Goal: Information Seeking & Learning: Learn about a topic

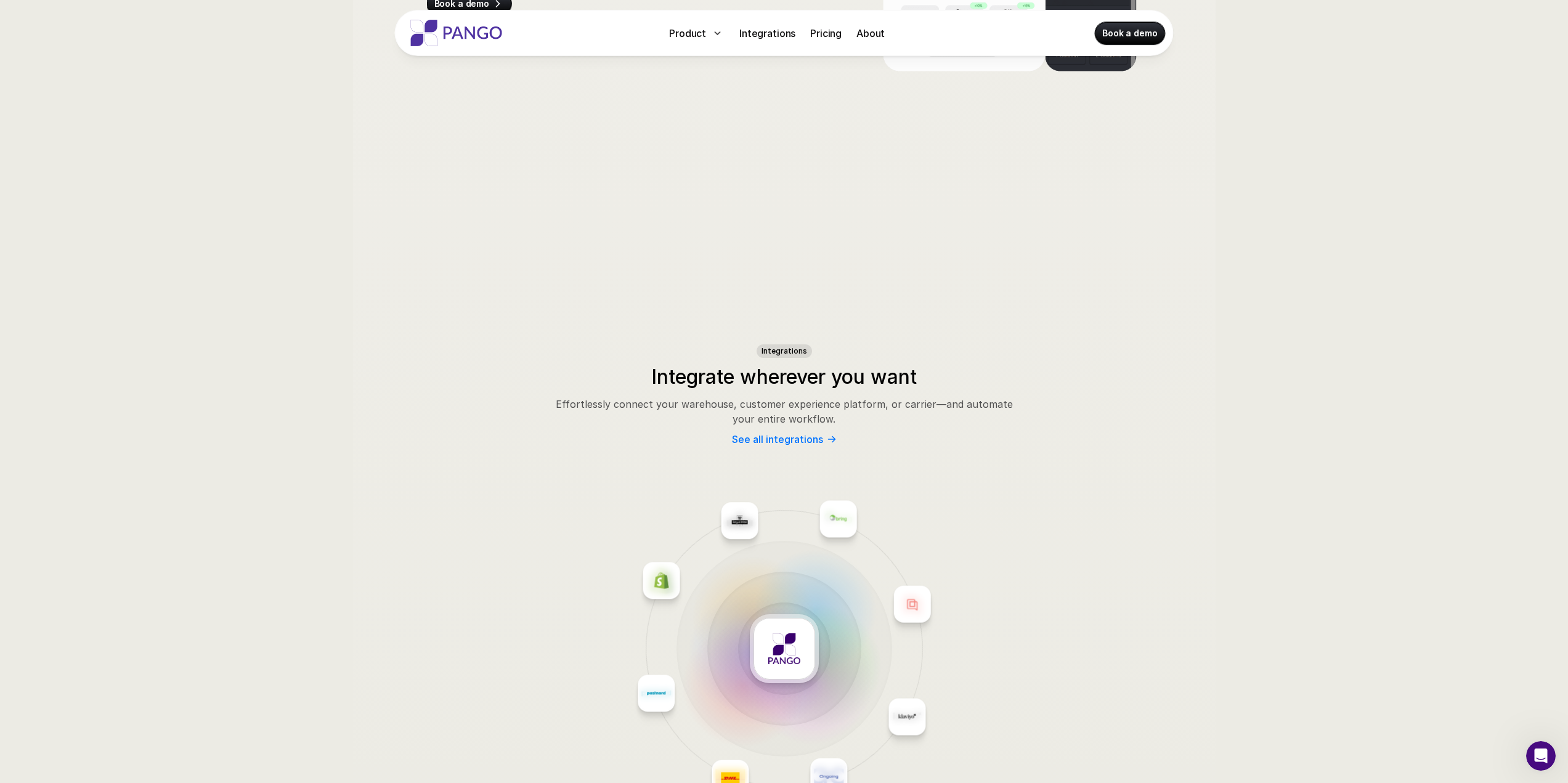
scroll to position [5921, 0]
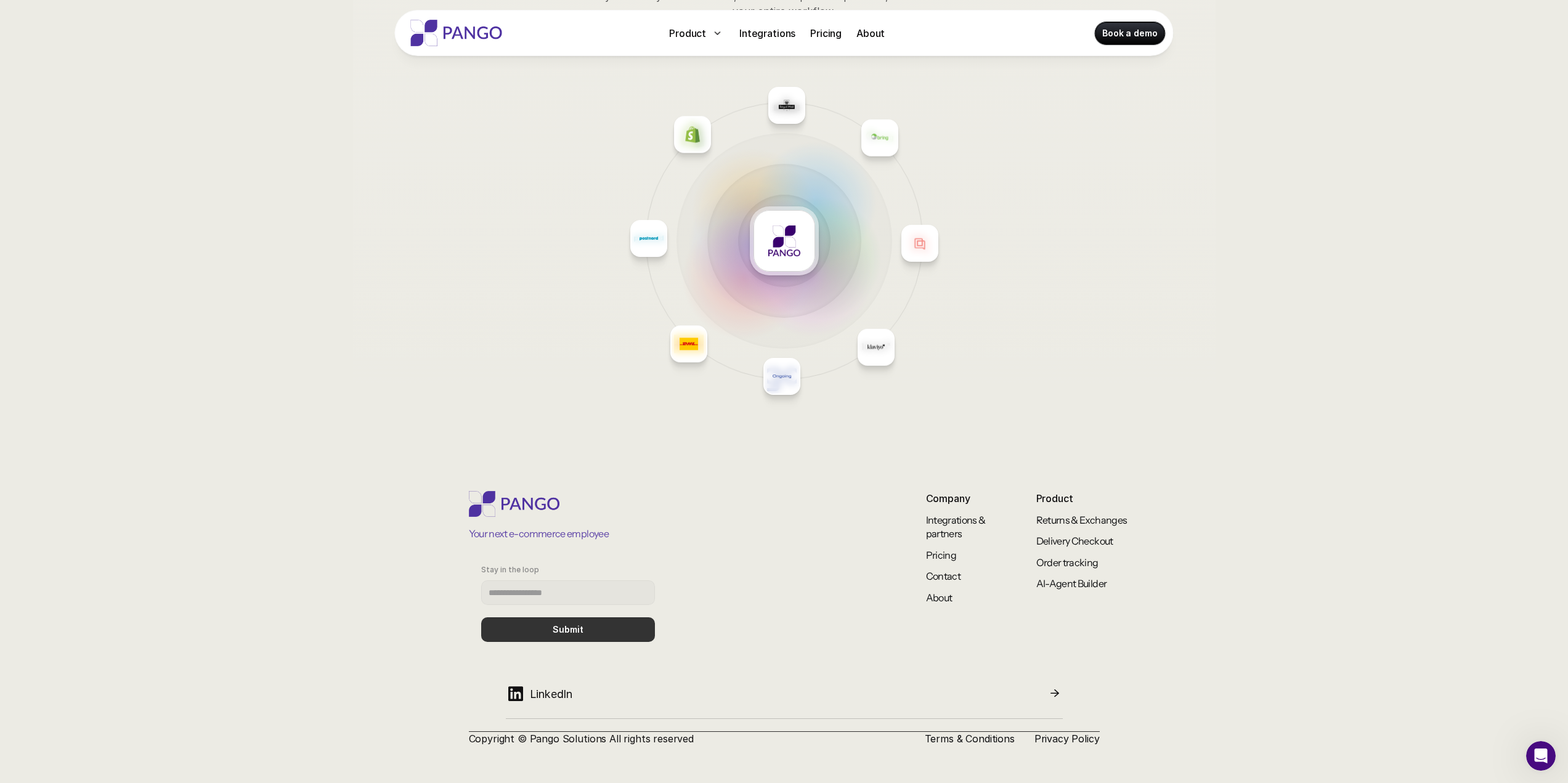
click at [789, 245] on img at bounding box center [783, 240] width 32 height 32
click at [1076, 516] on link "Returns & Exchanges" at bounding box center [1081, 519] width 91 height 12
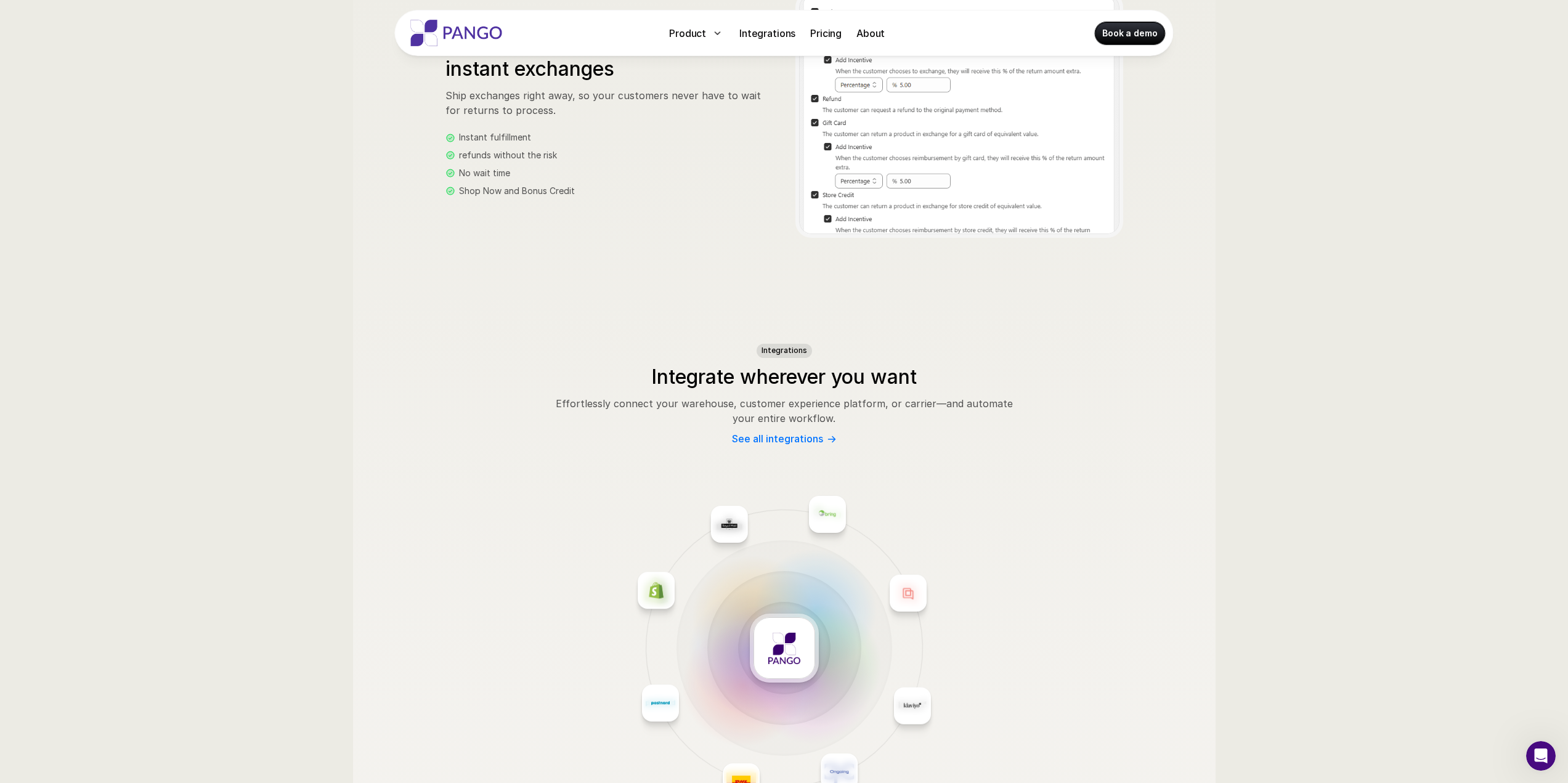
scroll to position [1884, 0]
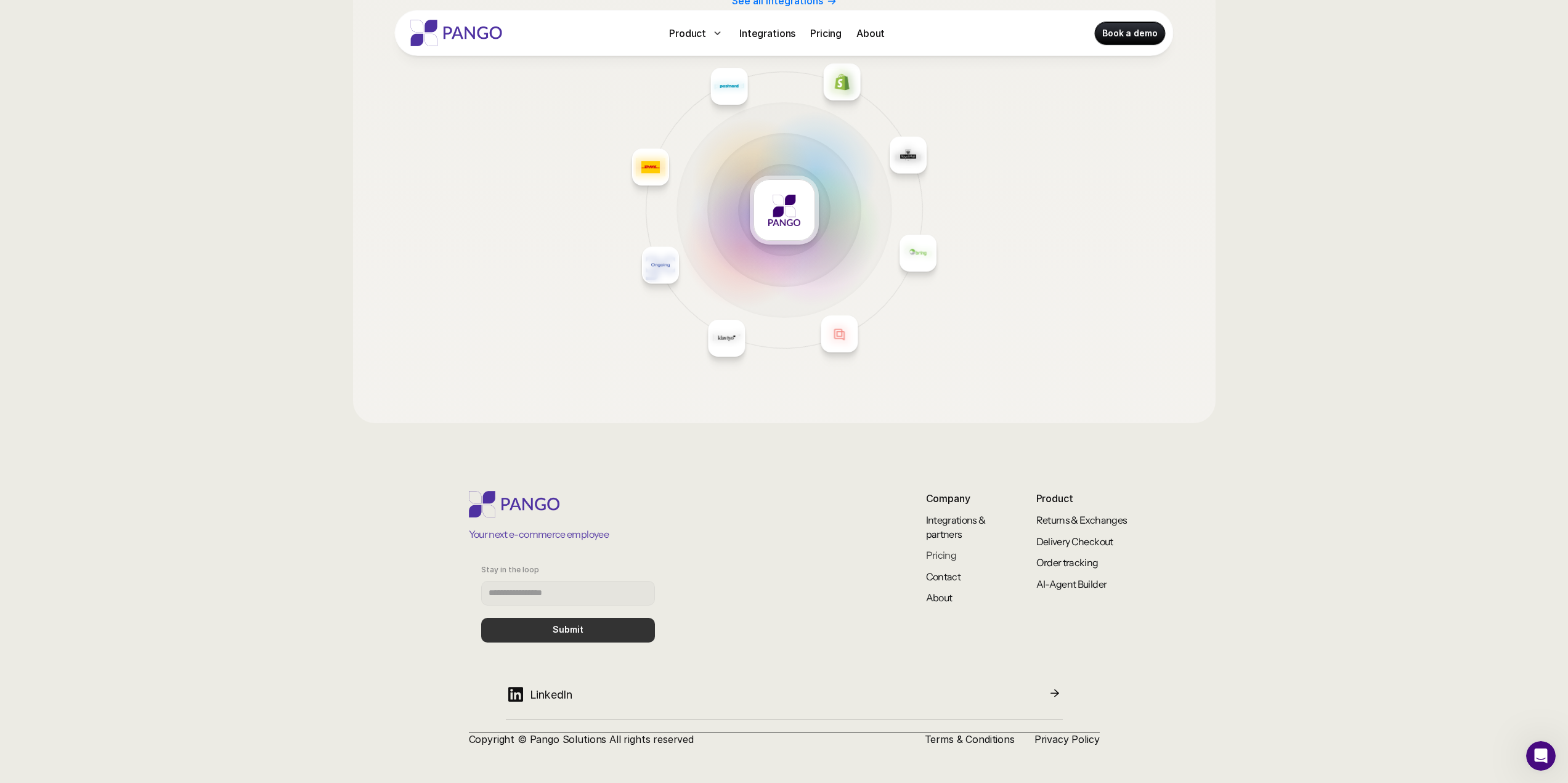
click at [938, 556] on link "Pricing" at bounding box center [941, 555] width 31 height 12
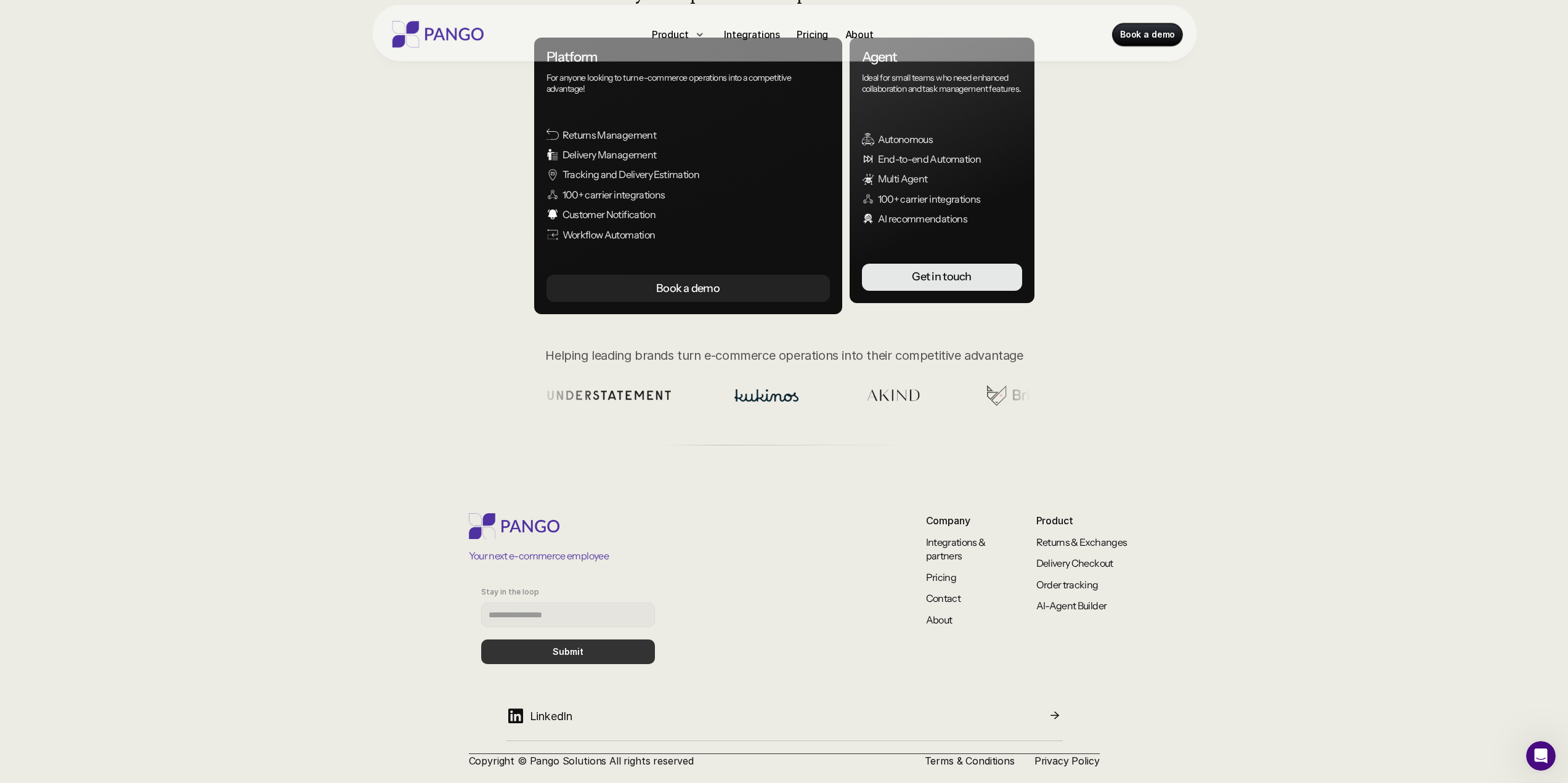
scroll to position [213, 0]
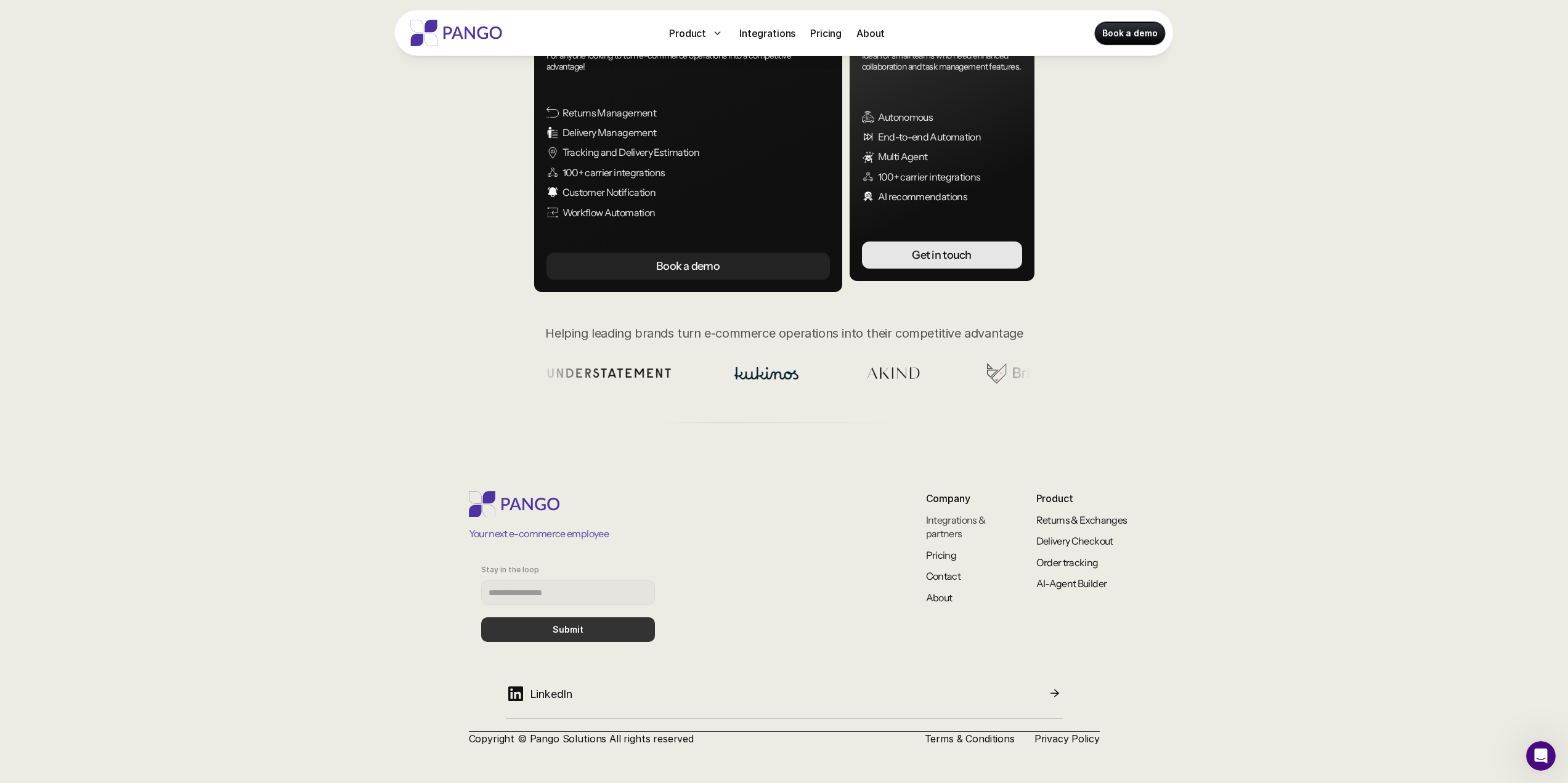
click at [942, 526] on link "Integrations & partners" at bounding box center [957, 526] width 61 height 26
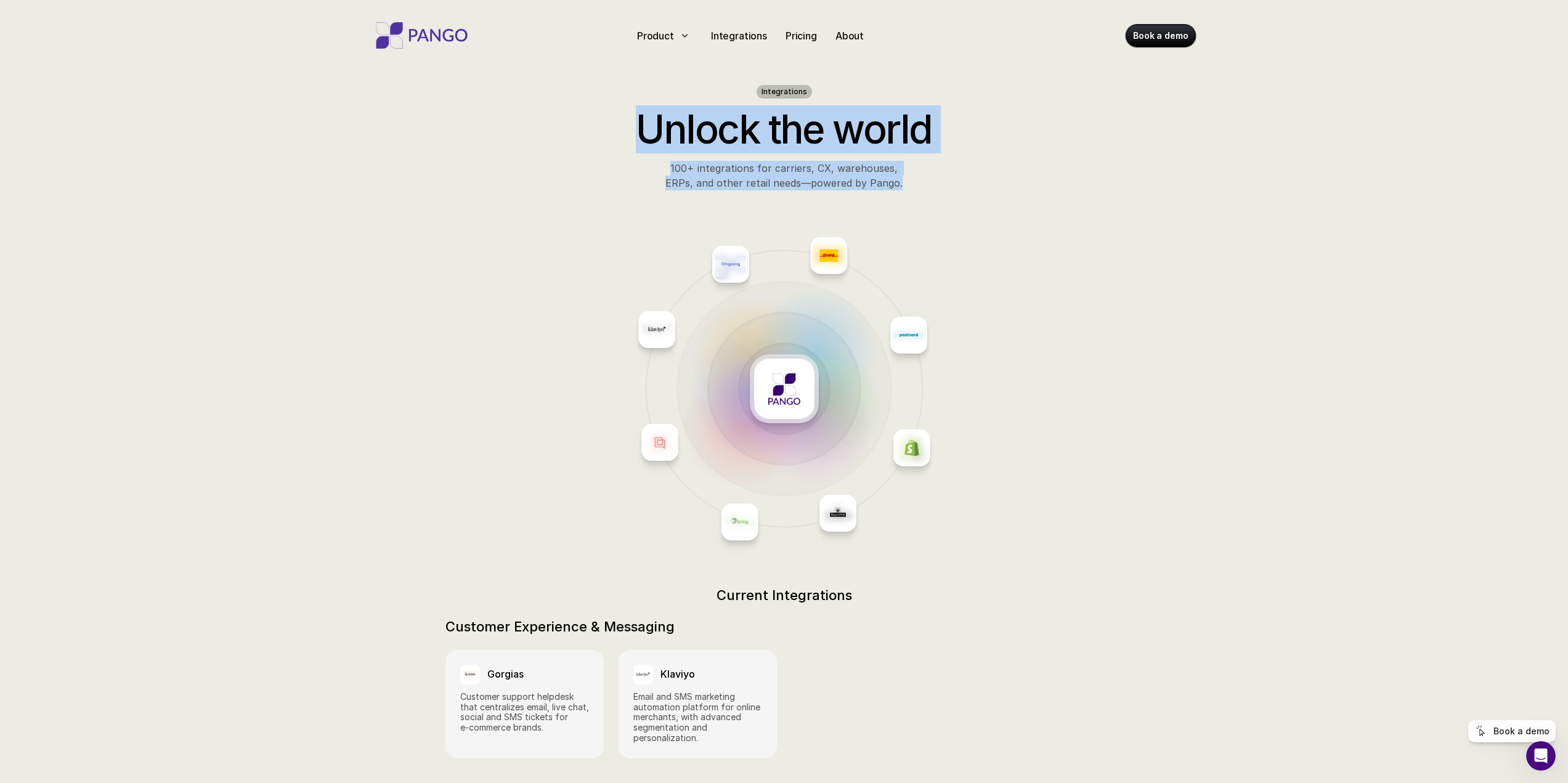
drag, startPoint x: 648, startPoint y: 133, endPoint x: 1012, endPoint y: 165, distance: 365.4
click at [1012, 165] on header "Integrations Unlock the world 100+ integrations for carriers, CX, warehouses, E…" at bounding box center [784, 95] width 1568 height 190
click at [1011, 166] on p "100+ integrations for carriers, CX, warehouses, ERPs, and other retail needs—po…" at bounding box center [783, 176] width 462 height 30
